Goal: Information Seeking & Learning: Understand process/instructions

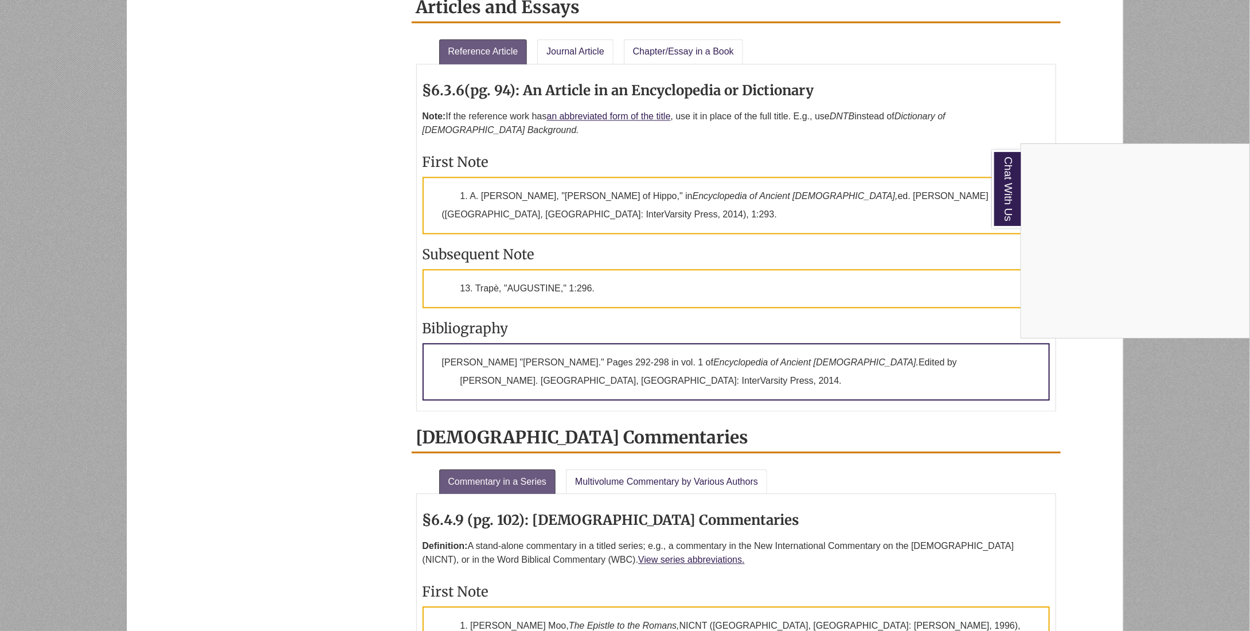
scroll to position [1195, 0]
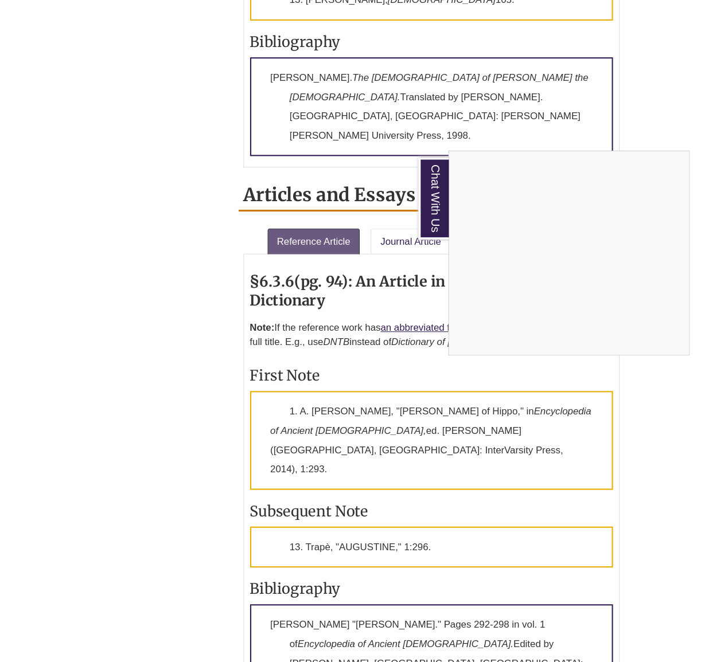
scroll to position [1177, 0]
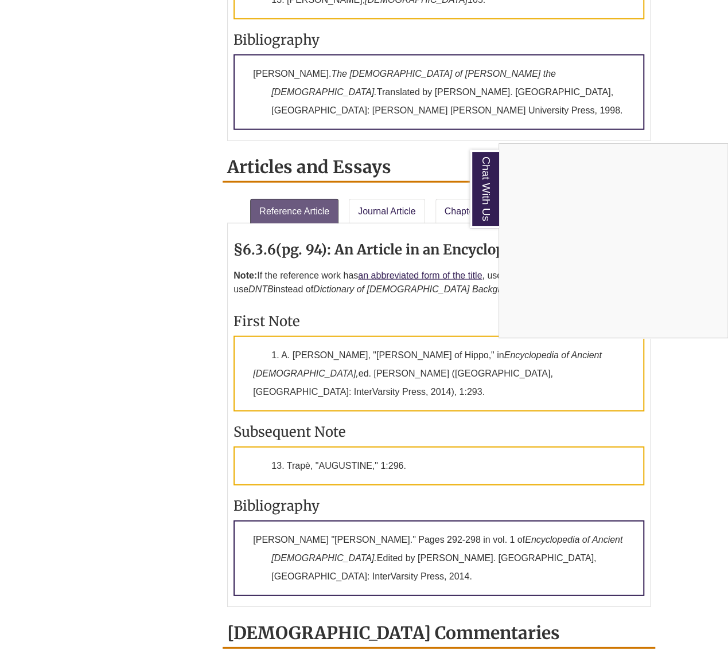
click at [177, 195] on div "Chat With Us" at bounding box center [364, 331] width 728 height 662
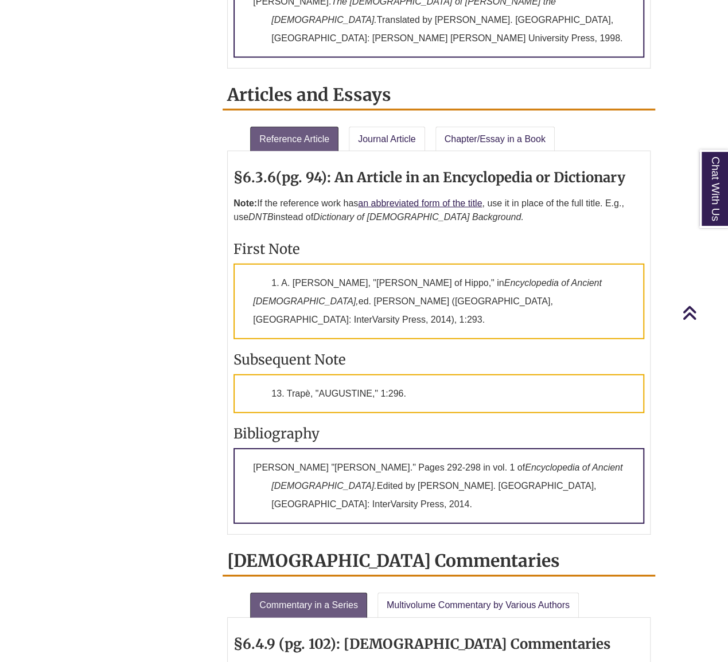
scroll to position [1249, 0]
click at [399, 127] on link "Journal Article" at bounding box center [387, 139] width 76 height 25
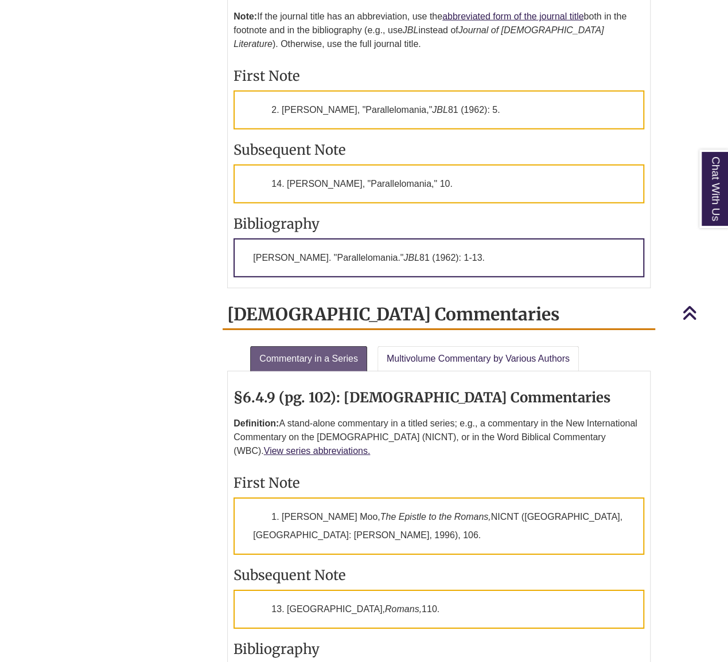
scroll to position [1436, 0]
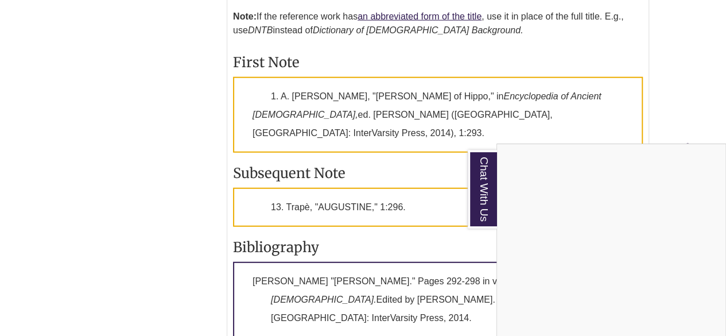
scroll to position [1436, 0]
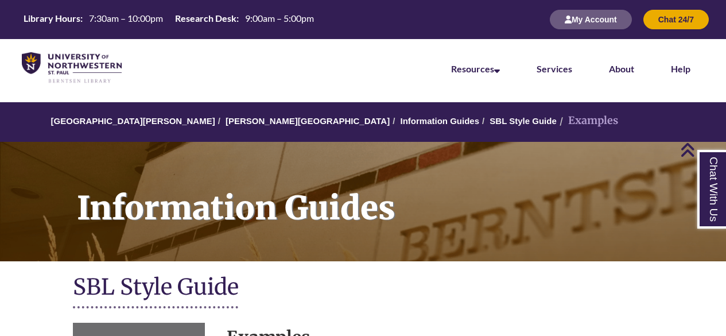
scroll to position [1436, 0]
